Goal: Transaction & Acquisition: Purchase product/service

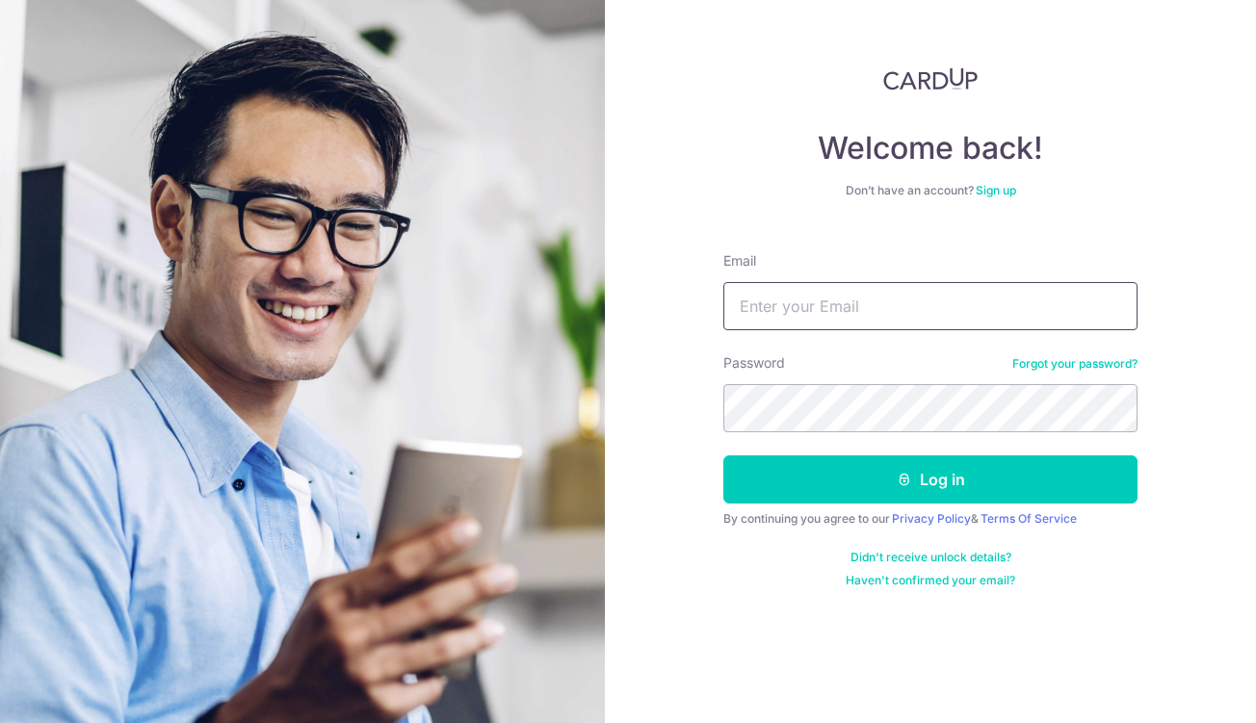
click at [1003, 305] on input "Email" at bounding box center [930, 306] width 414 height 48
type input "chinsingping@gmail.com"
click at [931, 480] on button "Log in" at bounding box center [930, 480] width 414 height 48
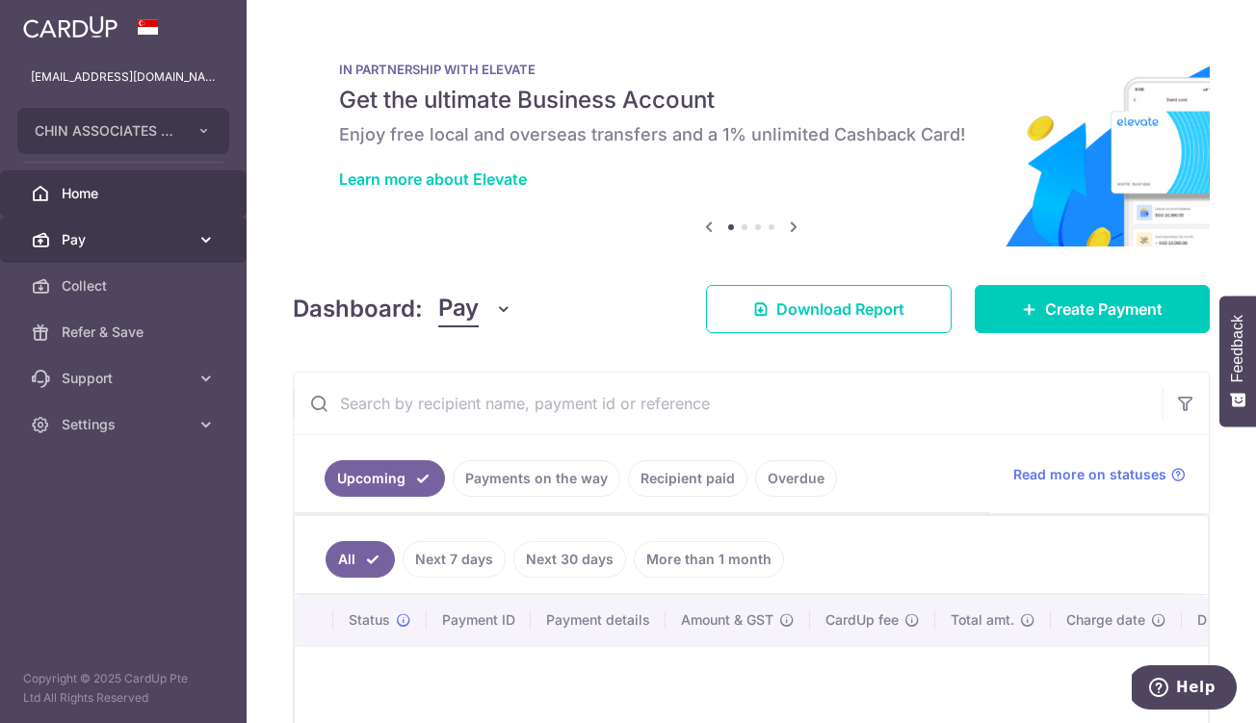
click at [203, 237] on icon at bounding box center [206, 239] width 19 height 19
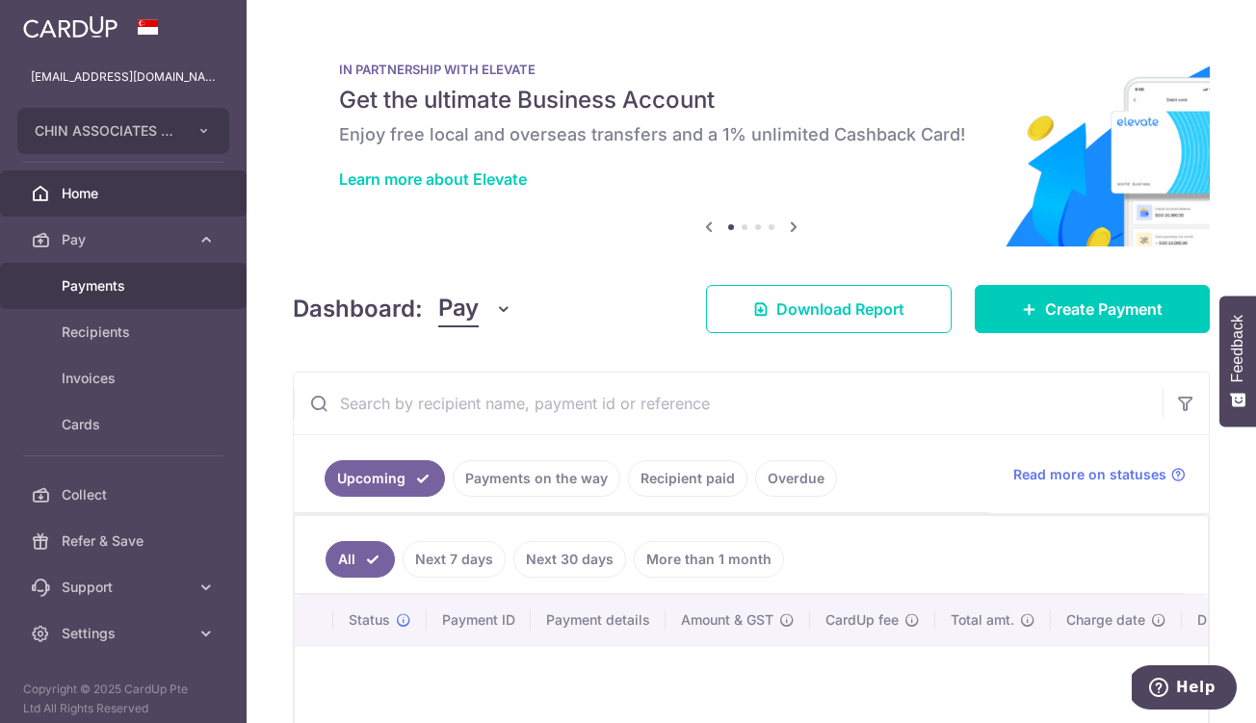
click at [138, 285] on span "Payments" at bounding box center [125, 285] width 127 height 19
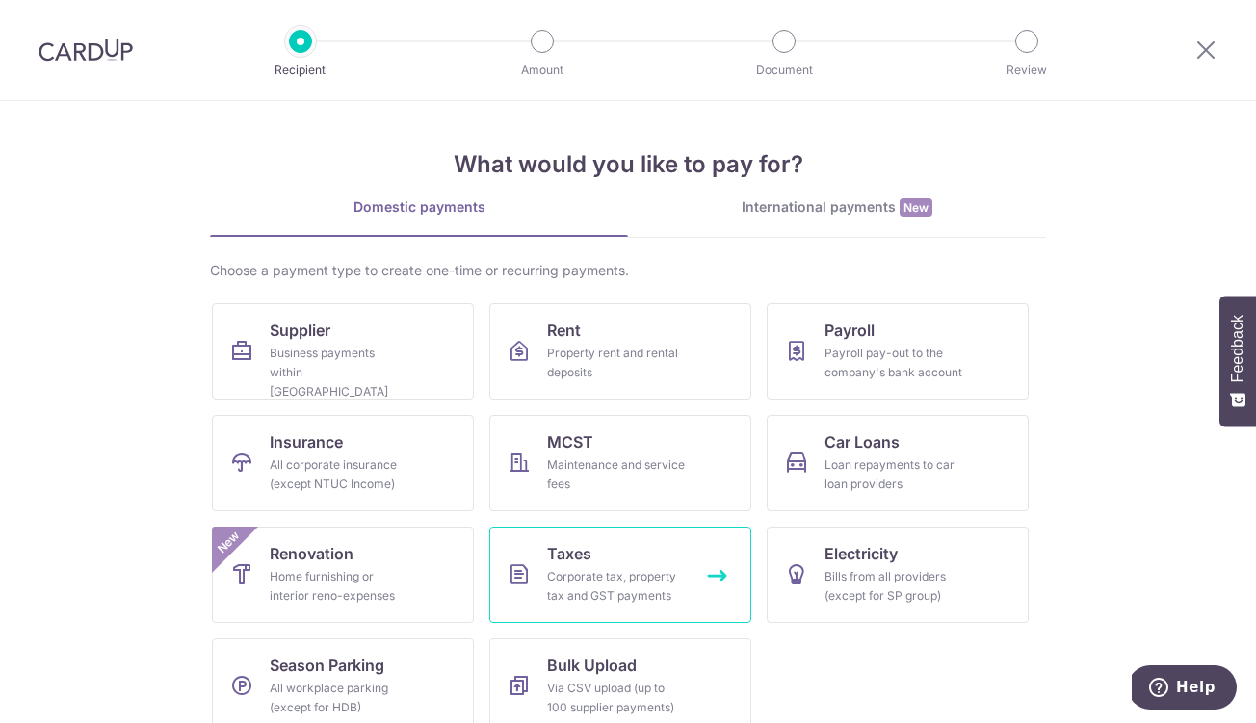
click at [593, 568] on div "Corporate tax, property tax and GST payments" at bounding box center [616, 586] width 139 height 39
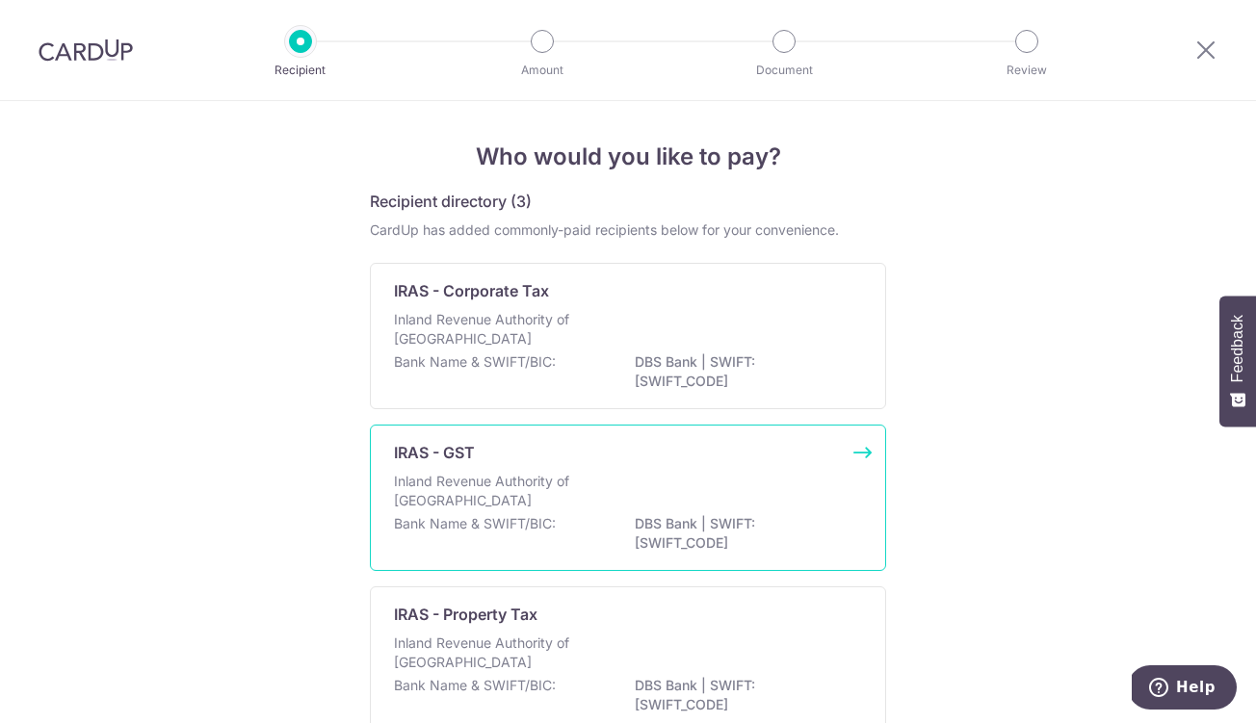
click at [553, 530] on p "Bank Name & SWIFT/BIC:" at bounding box center [475, 523] width 162 height 19
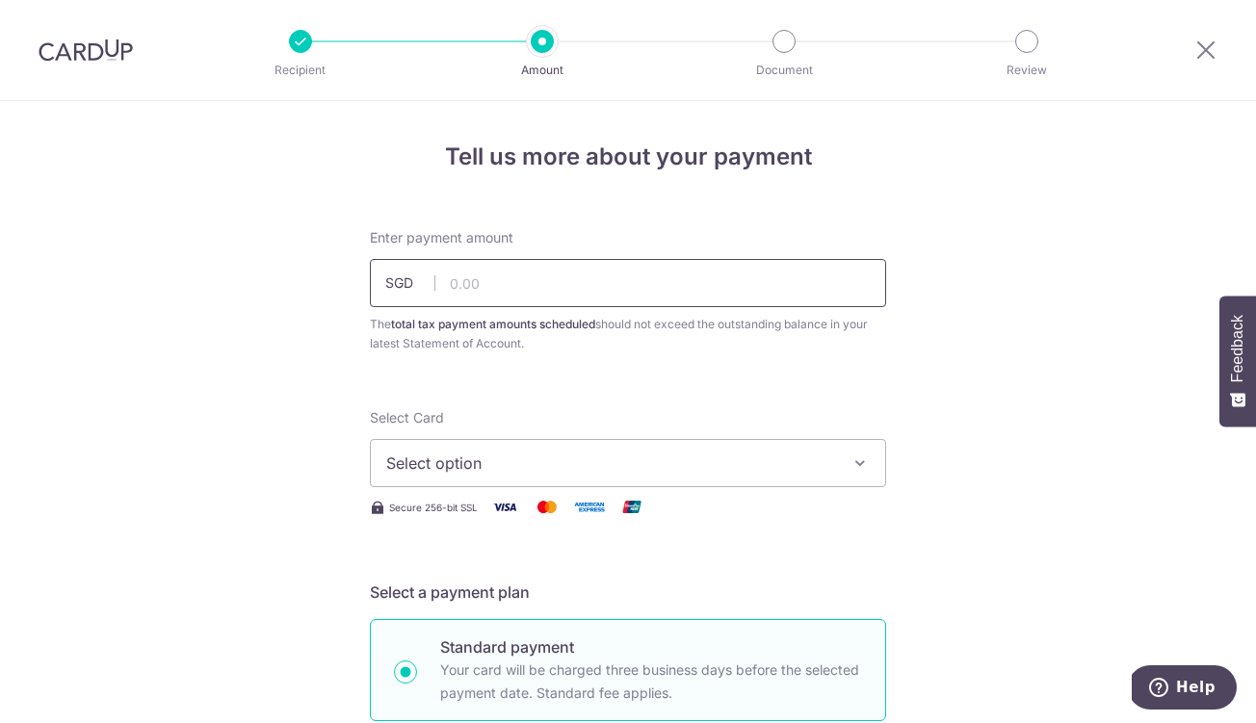
click at [572, 279] on input "text" at bounding box center [628, 283] width 516 height 48
type input "15,423.60"
click at [530, 456] on span "Select option" at bounding box center [610, 463] width 449 height 23
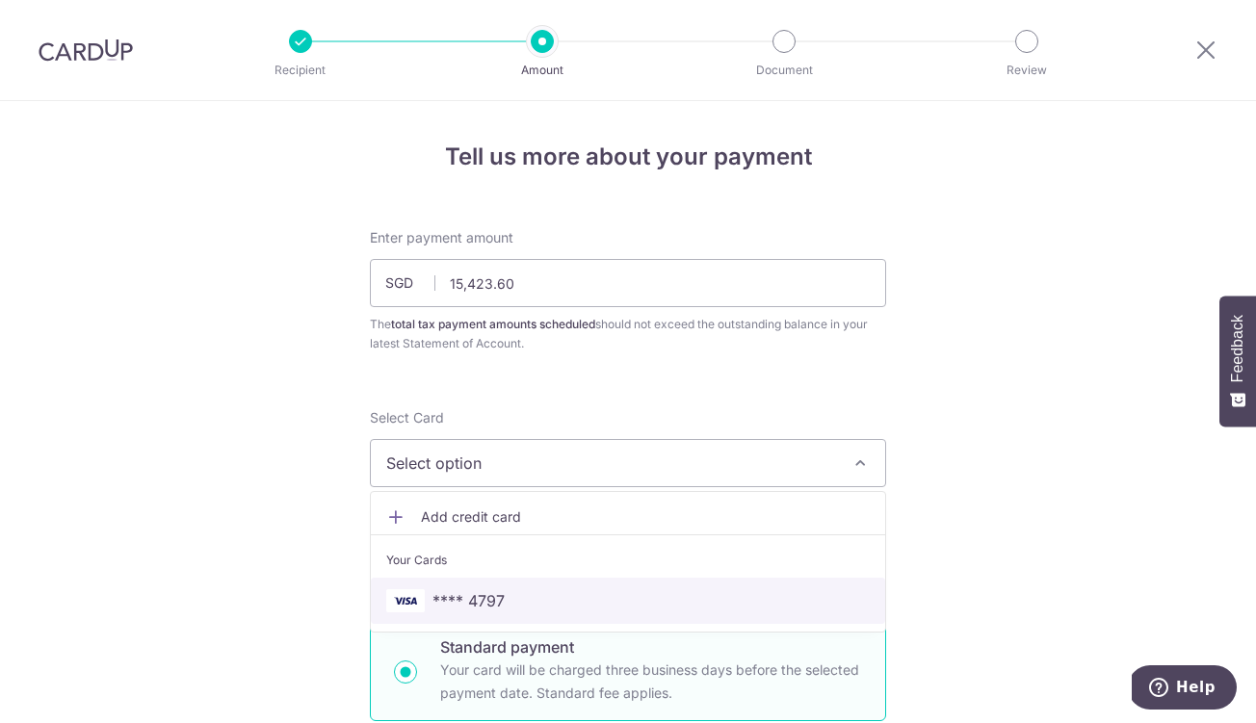
click at [535, 597] on span "**** 4797" at bounding box center [628, 601] width 484 height 23
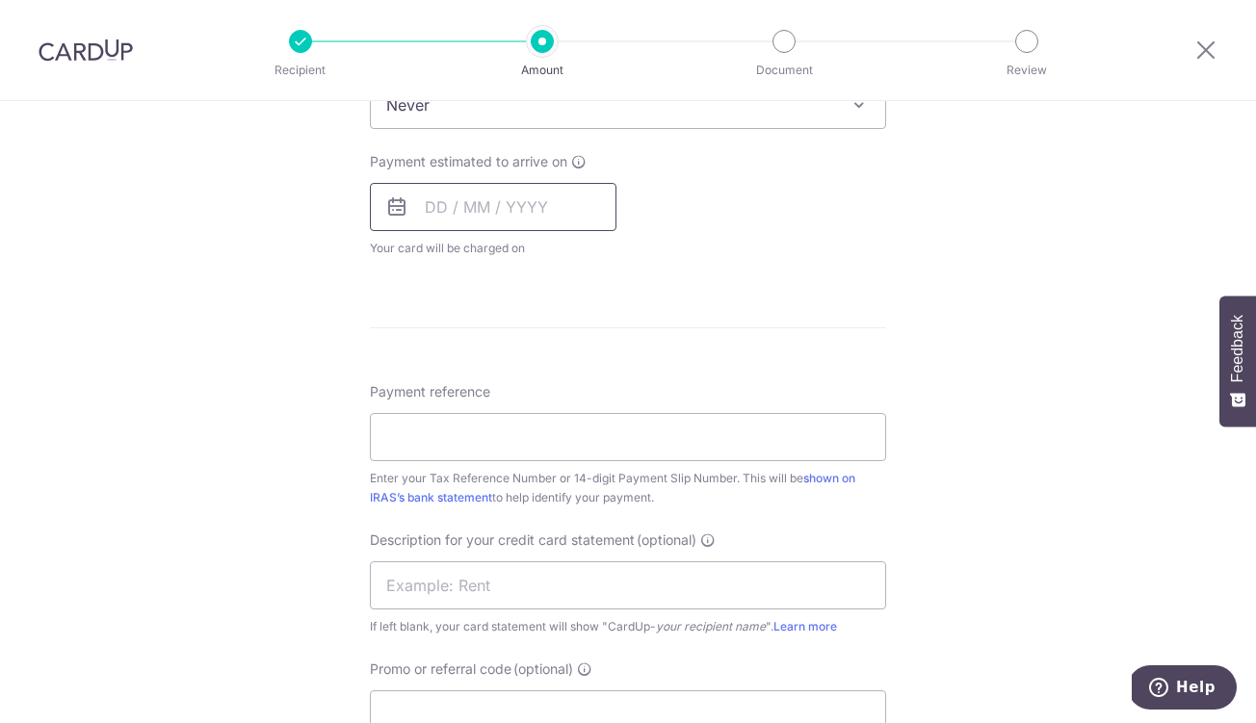
scroll to position [884, 0]
click at [509, 443] on input "Payment reference" at bounding box center [628, 434] width 516 height 48
paste input "201131215N"
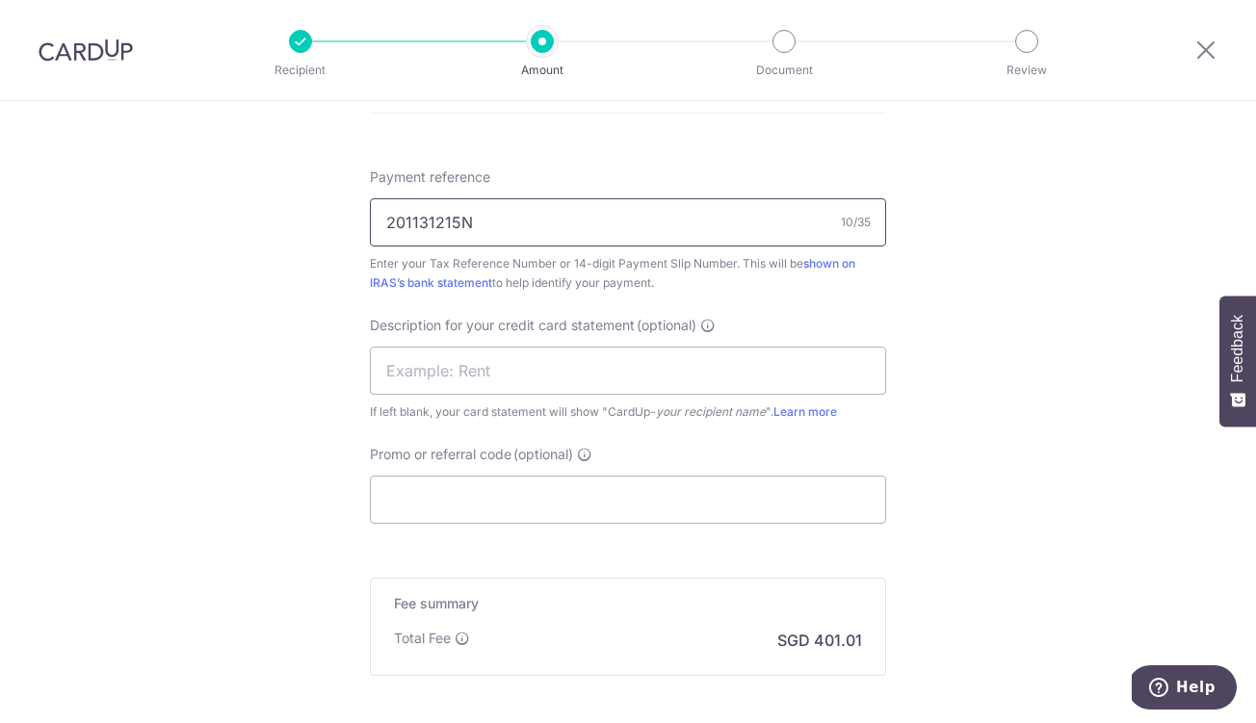
scroll to position [1106, 0]
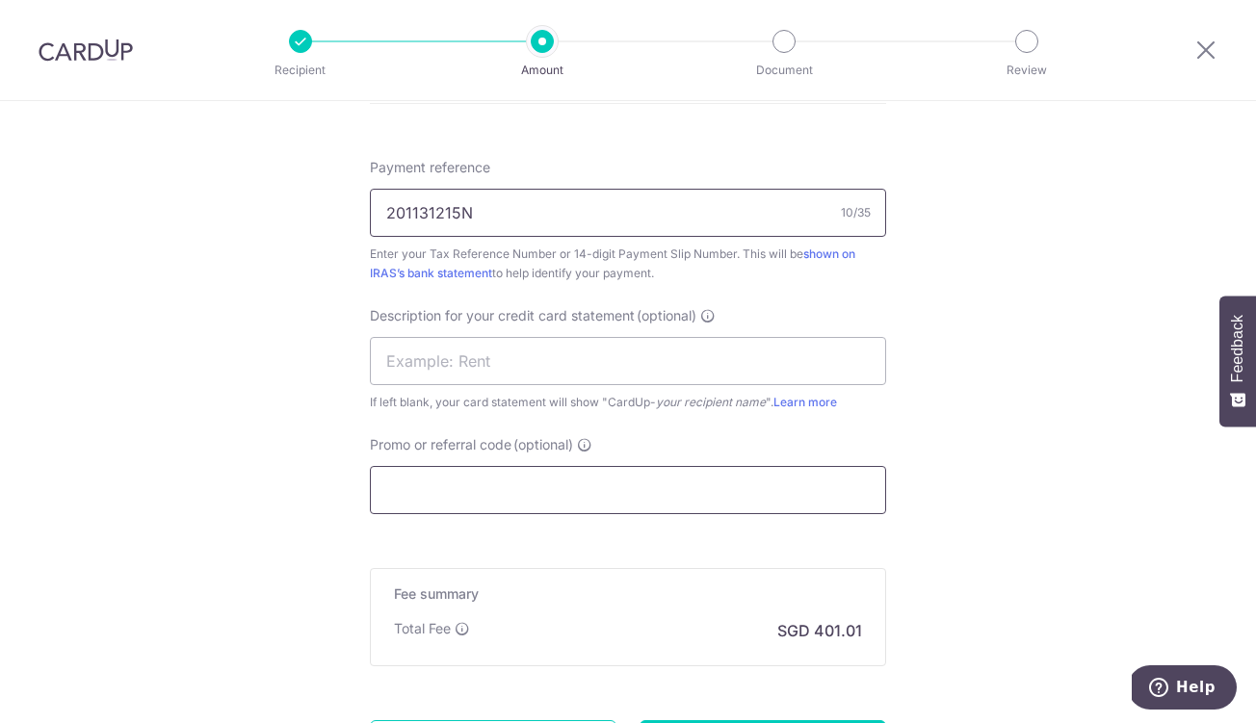
type input "201131215N"
click at [624, 500] on input "Promo or referral code (optional)" at bounding box center [628, 490] width 516 height 48
paste input "GSTBIZ180"
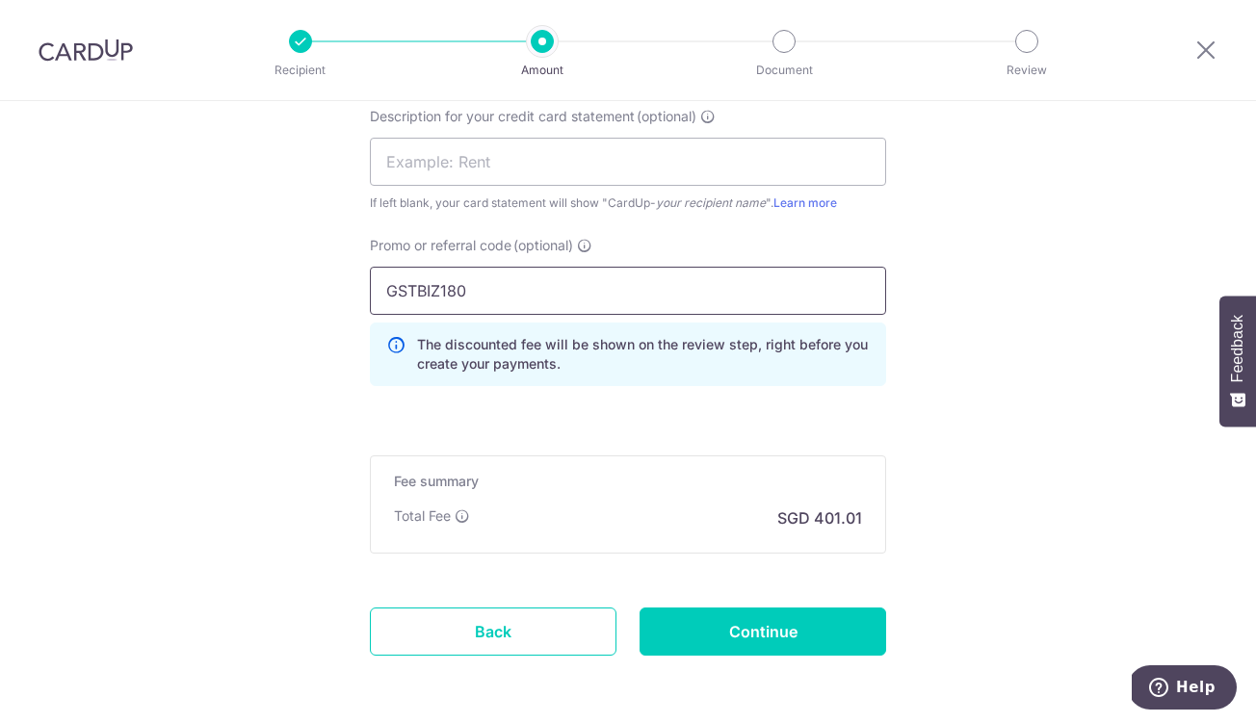
scroll to position [1306, 0]
type input "GSTBIZ180"
click at [681, 610] on input "Continue" at bounding box center [763, 631] width 247 height 48
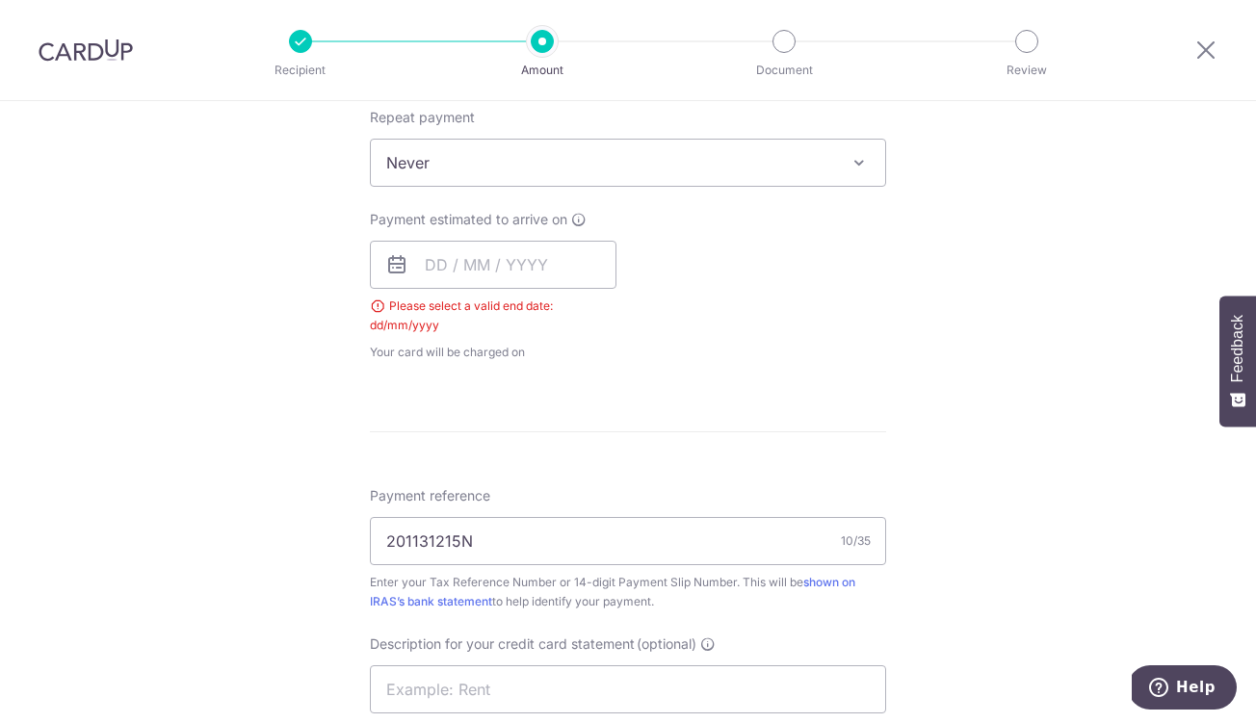
scroll to position [696, 0]
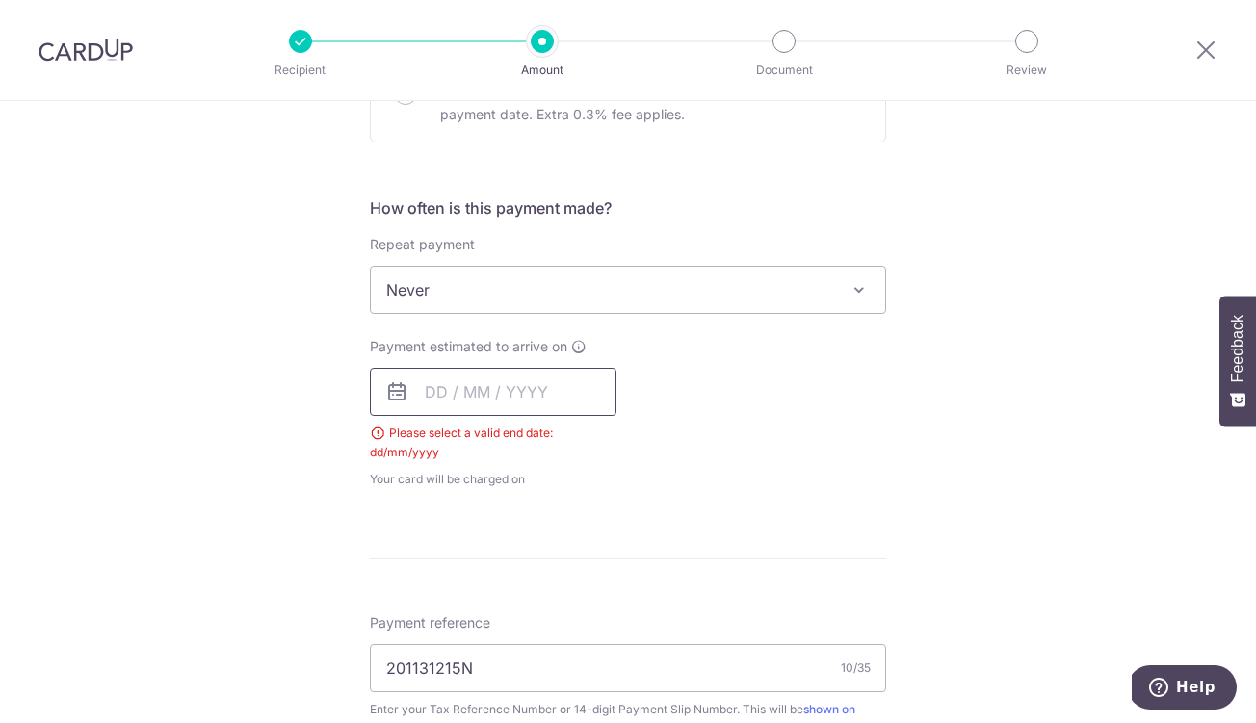
click at [510, 386] on input "text" at bounding box center [493, 392] width 247 height 48
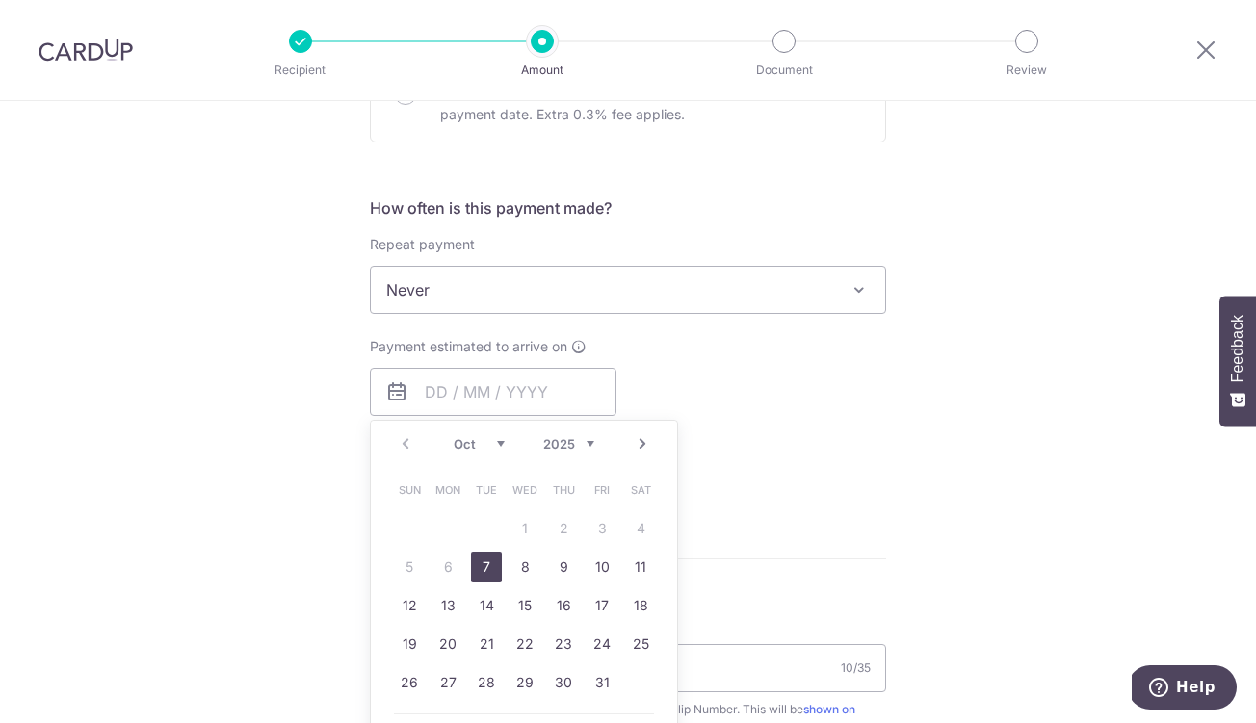
click at [491, 560] on link "7" at bounding box center [486, 567] width 31 height 31
type input "07/10/2025"
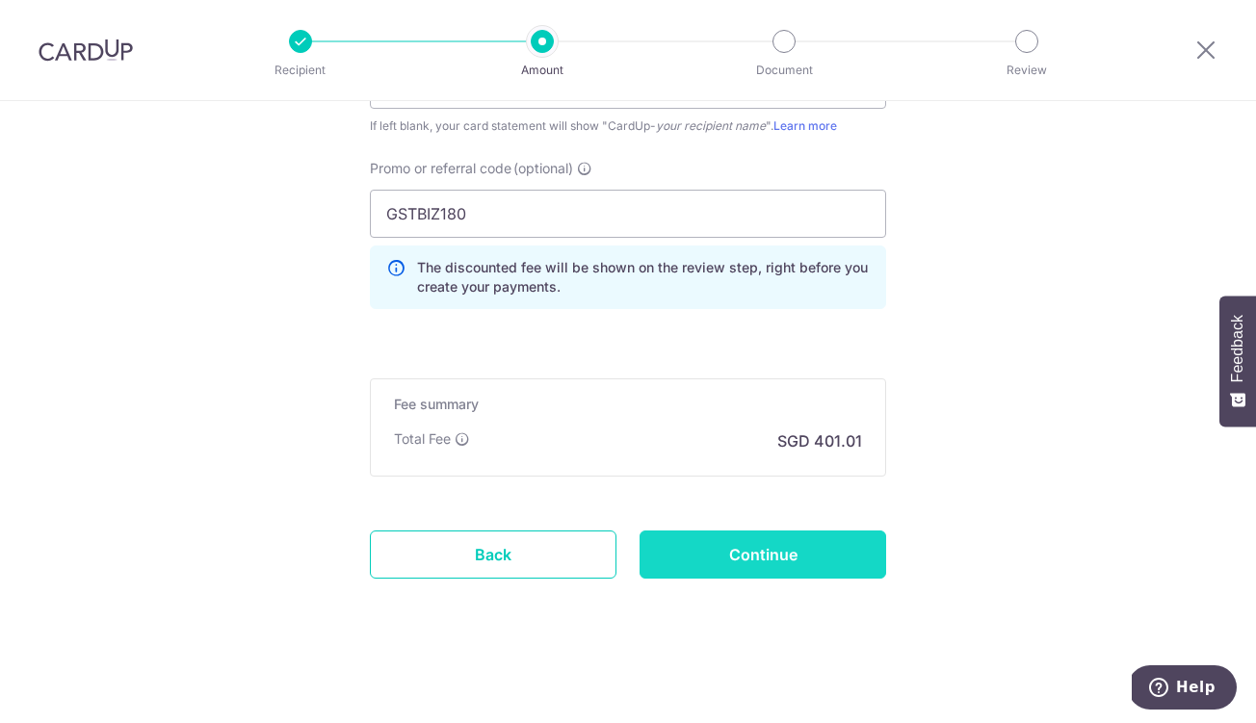
scroll to position [1461, 0]
click at [817, 572] on input "Continue" at bounding box center [763, 555] width 247 height 48
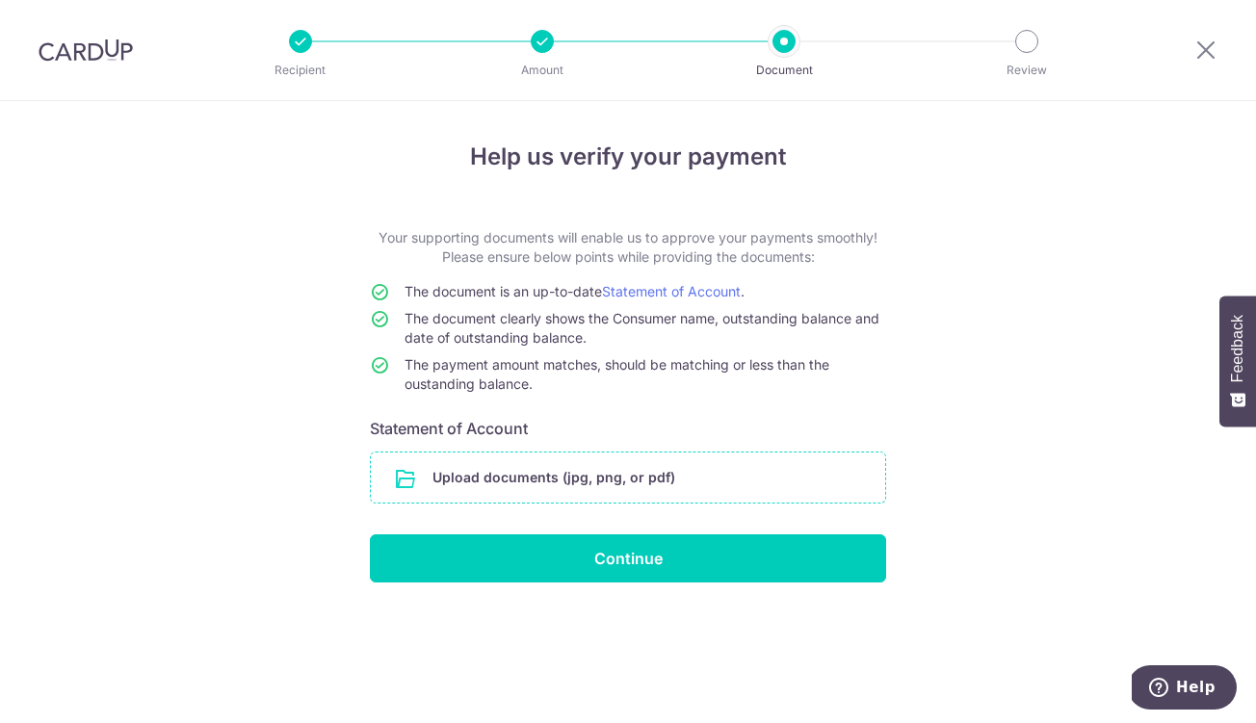
click at [668, 467] on input "file" at bounding box center [628, 478] width 514 height 50
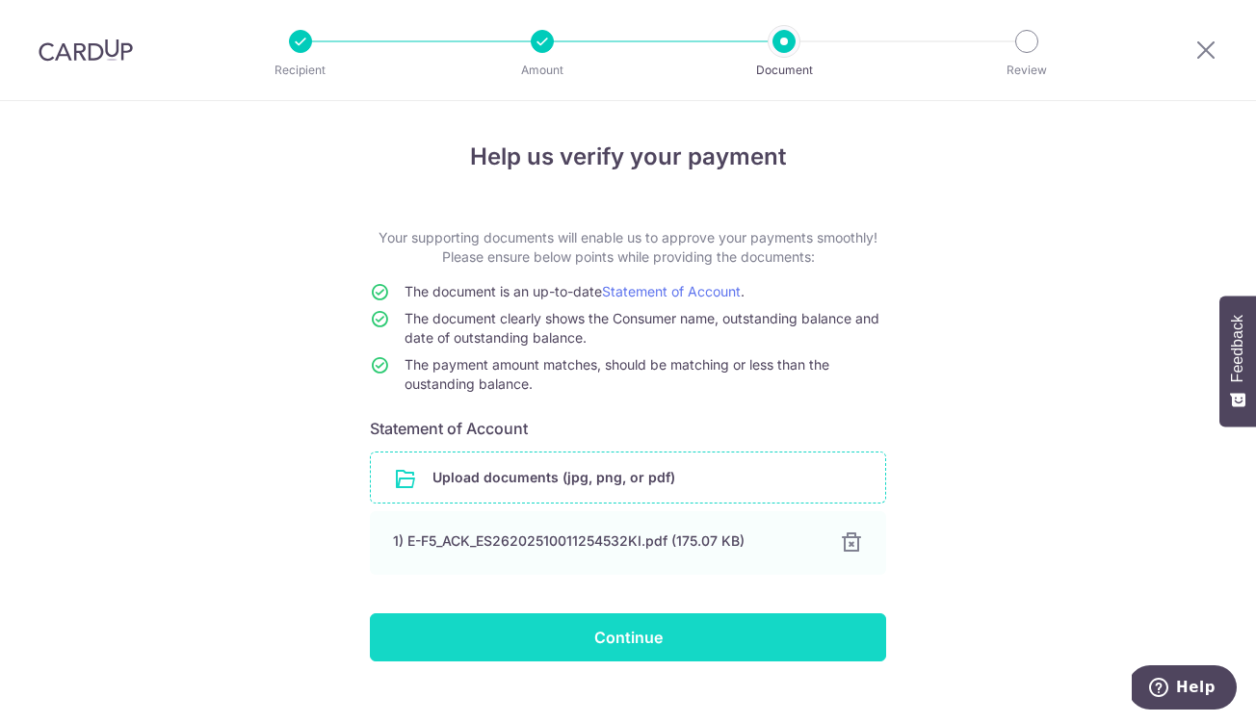
click at [755, 643] on input "Continue" at bounding box center [628, 638] width 516 height 48
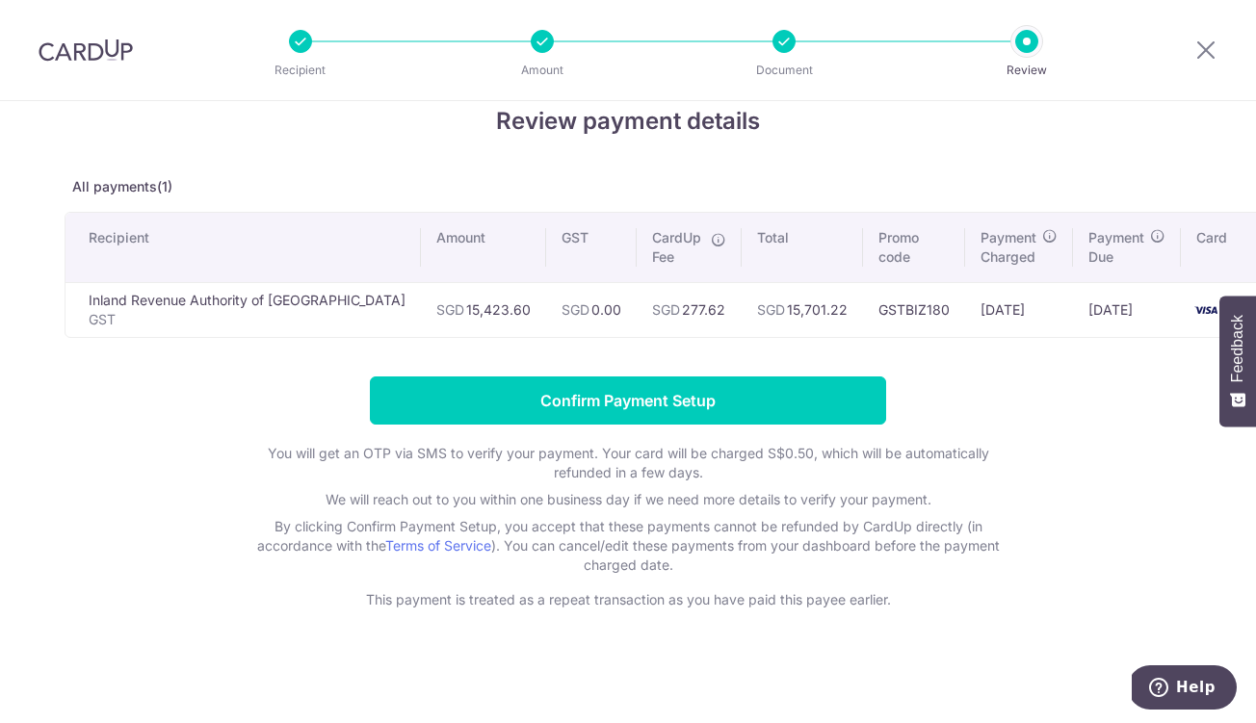
scroll to position [36, 0]
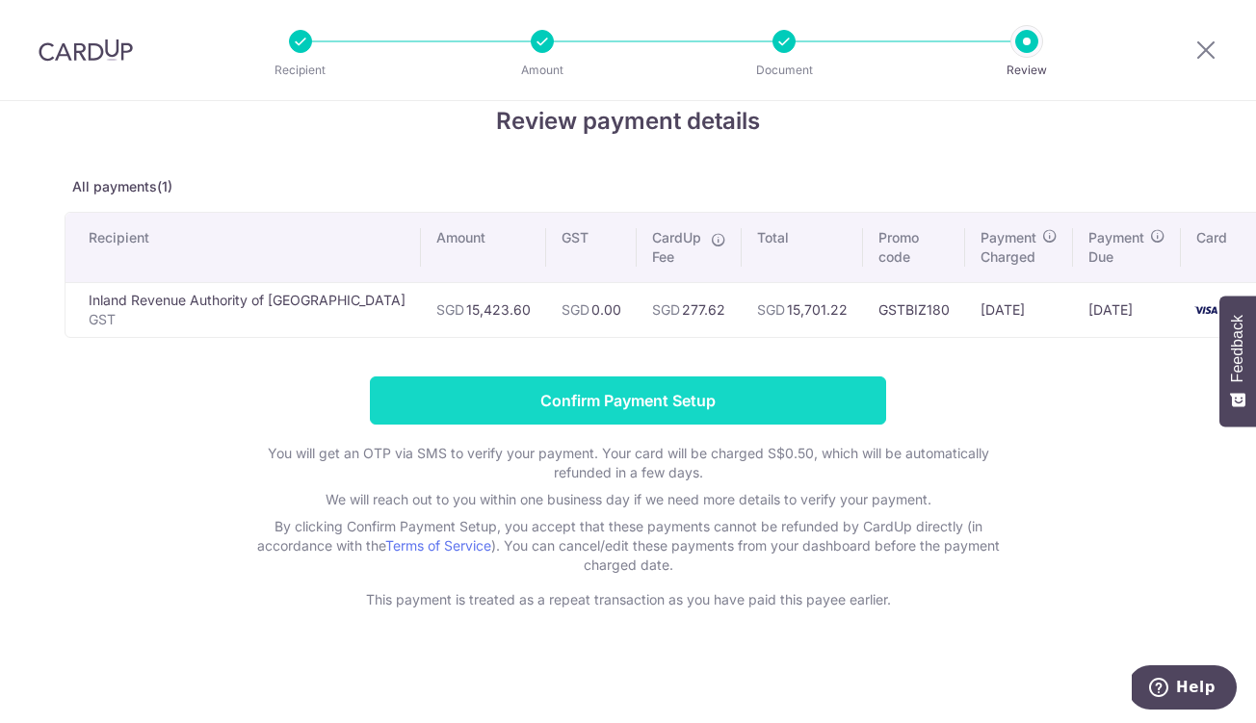
click at [727, 407] on input "Confirm Payment Setup" at bounding box center [628, 401] width 516 height 48
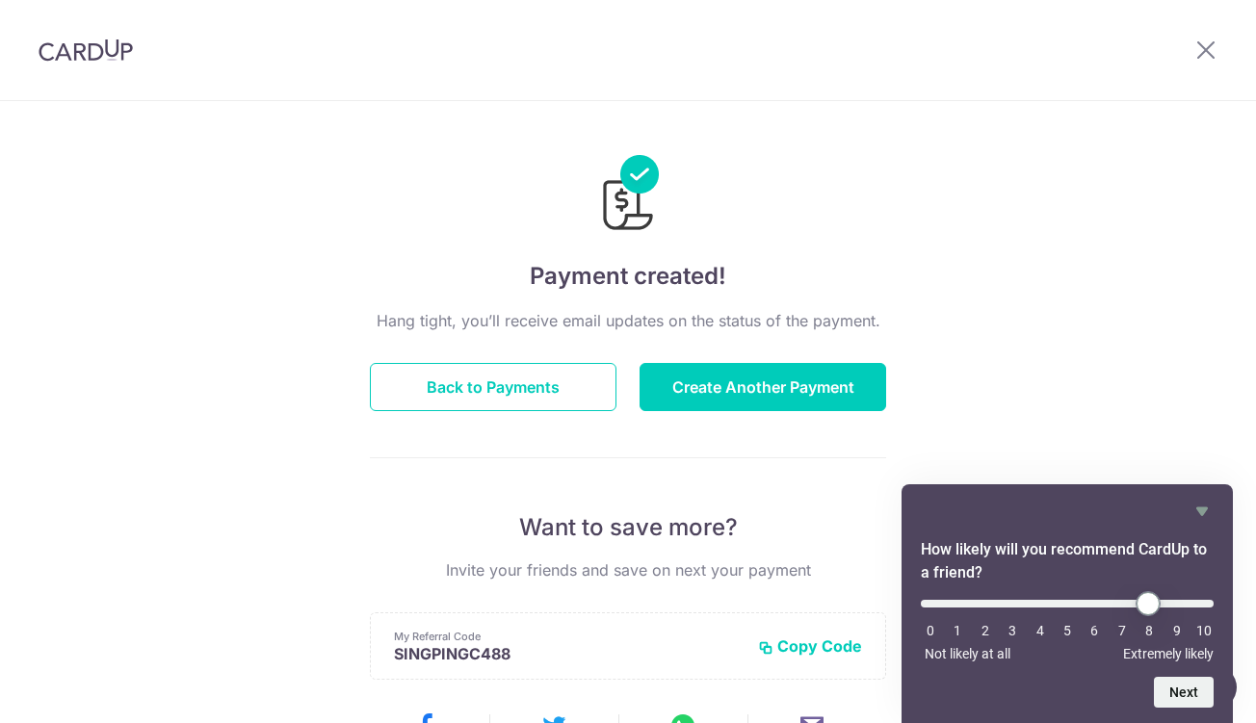
type input "8"
click at [1146, 603] on input "range" at bounding box center [1067, 604] width 293 height 8
click at [1189, 695] on button "Next" at bounding box center [1184, 692] width 60 height 31
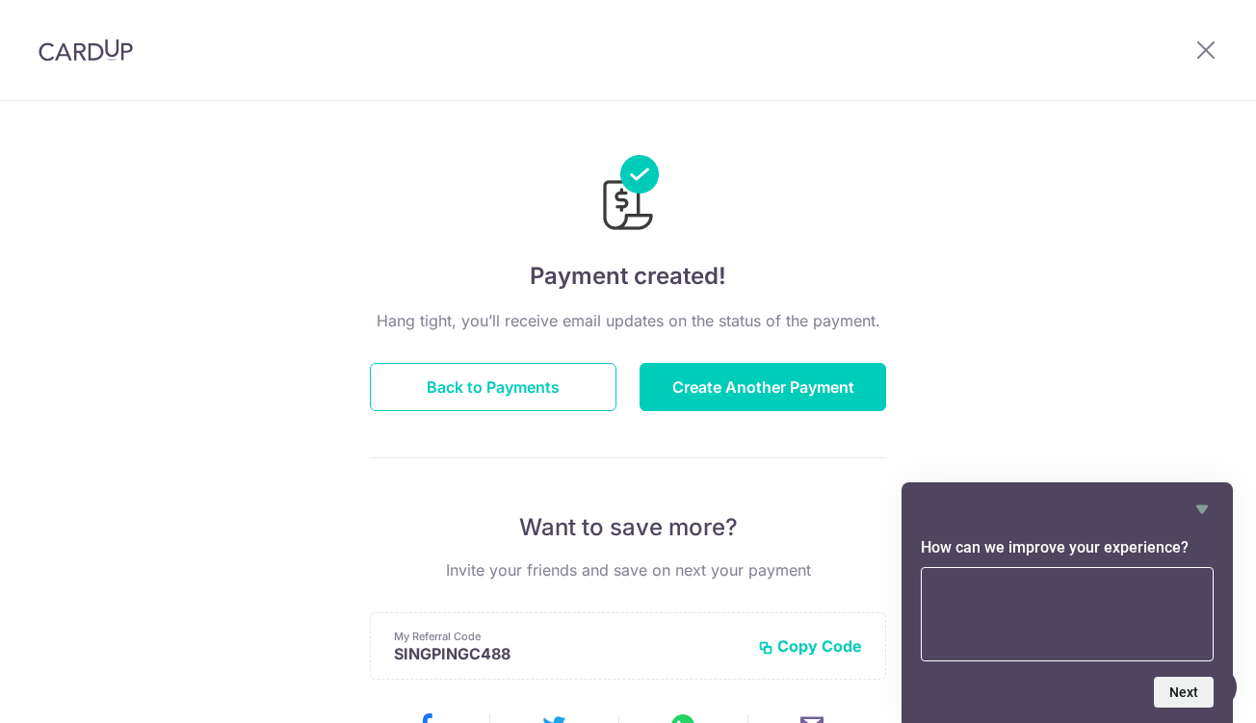
click at [1167, 676] on form "How can we improve your experience? Next" at bounding box center [1067, 622] width 331 height 171
click at [1201, 512] on icon "Hide survey" at bounding box center [1202, 510] width 12 height 9
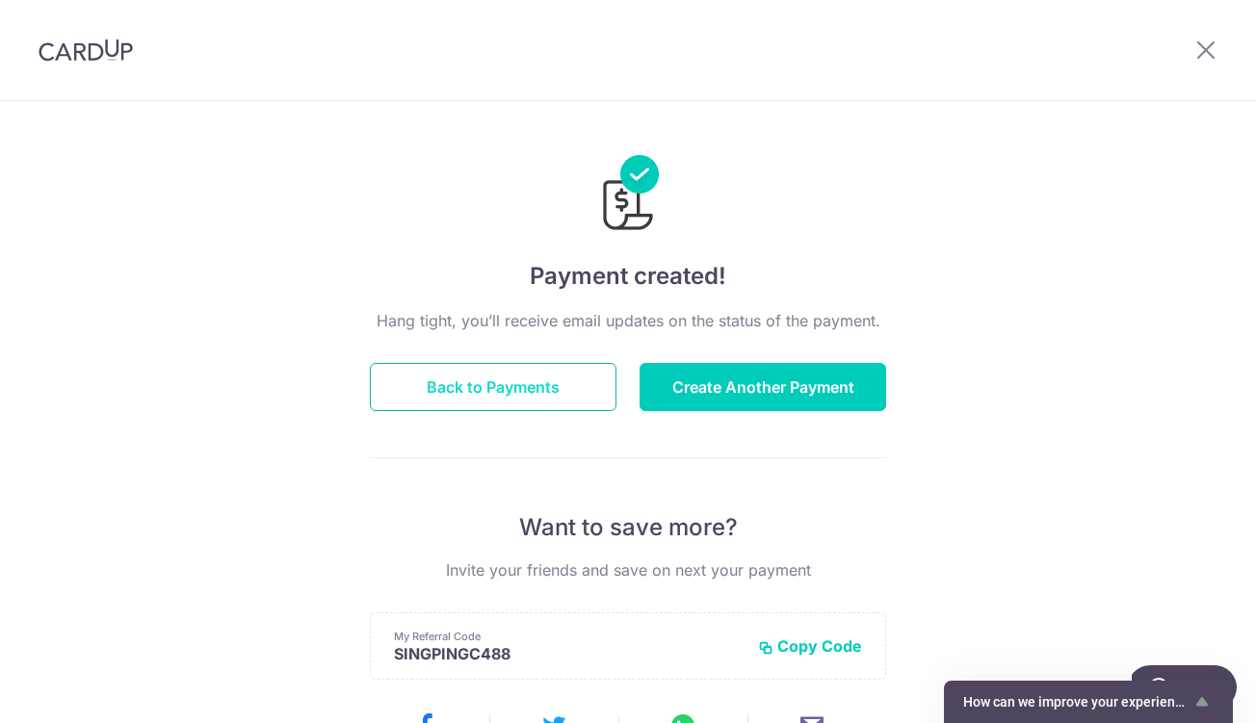
click at [555, 382] on button "Back to Payments" at bounding box center [493, 387] width 247 height 48
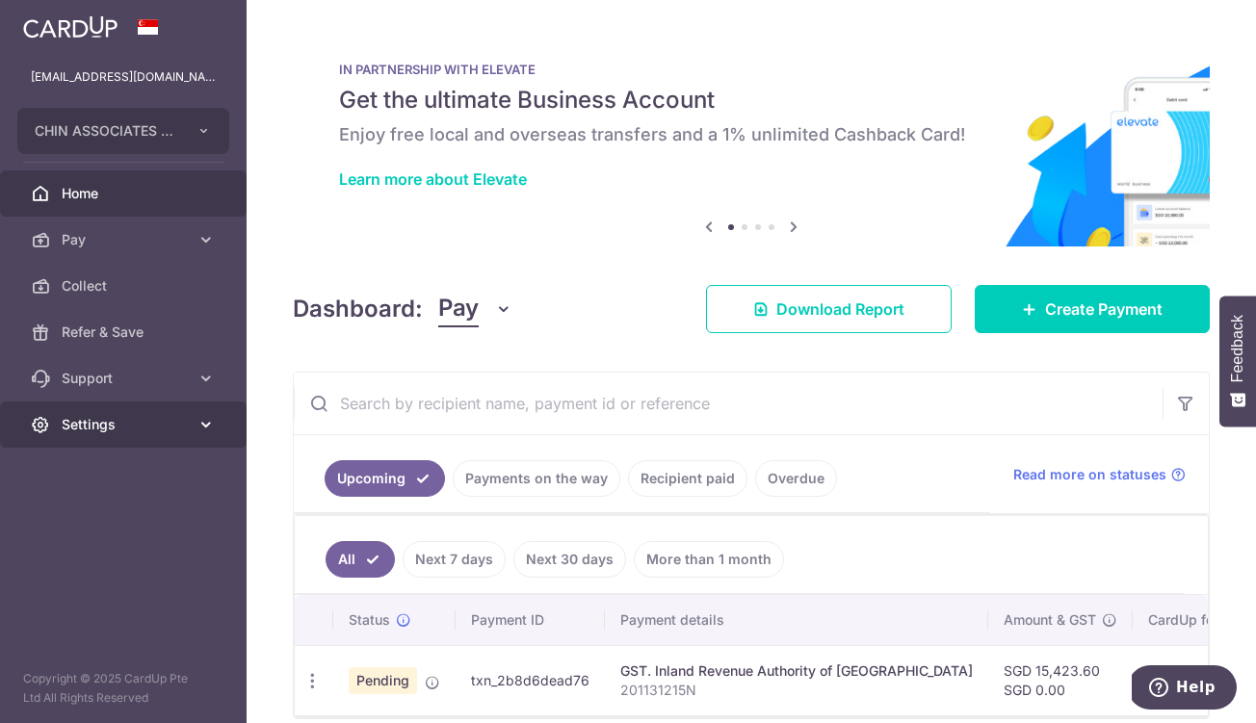
click at [197, 409] on link "Settings" at bounding box center [123, 425] width 247 height 46
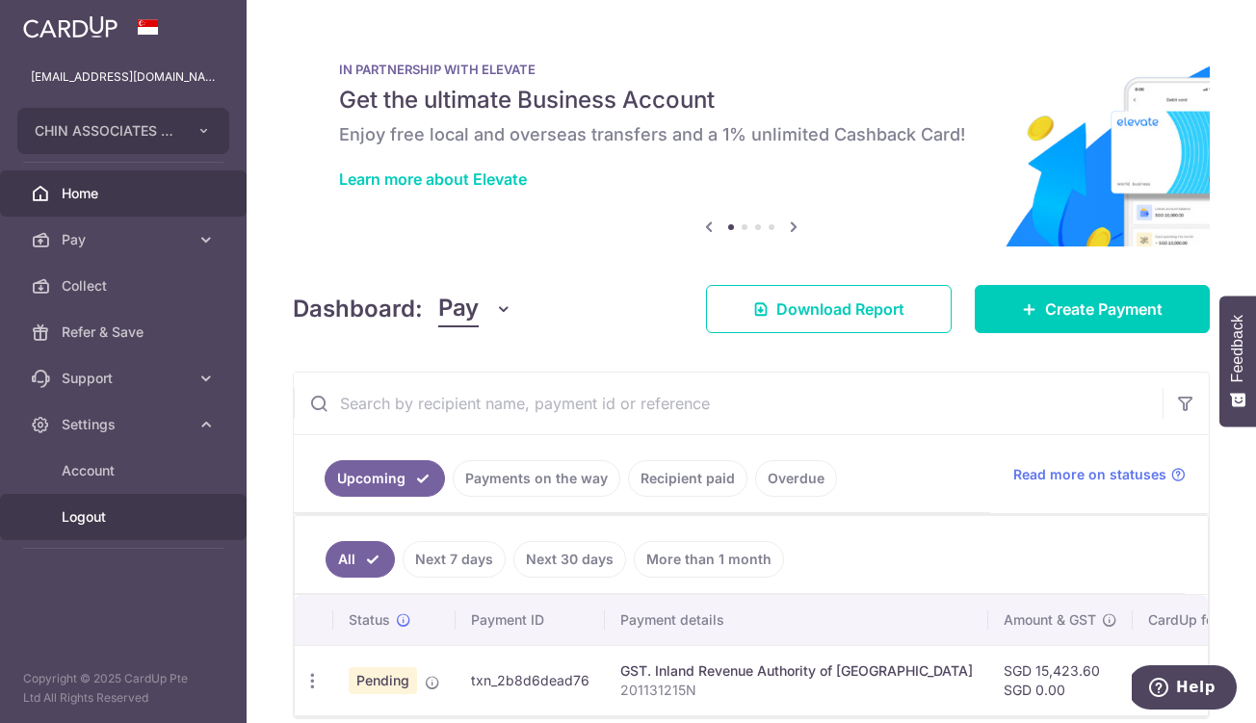
click at [114, 512] on span "Logout" at bounding box center [125, 517] width 127 height 19
